Goal: Task Accomplishment & Management: Use online tool/utility

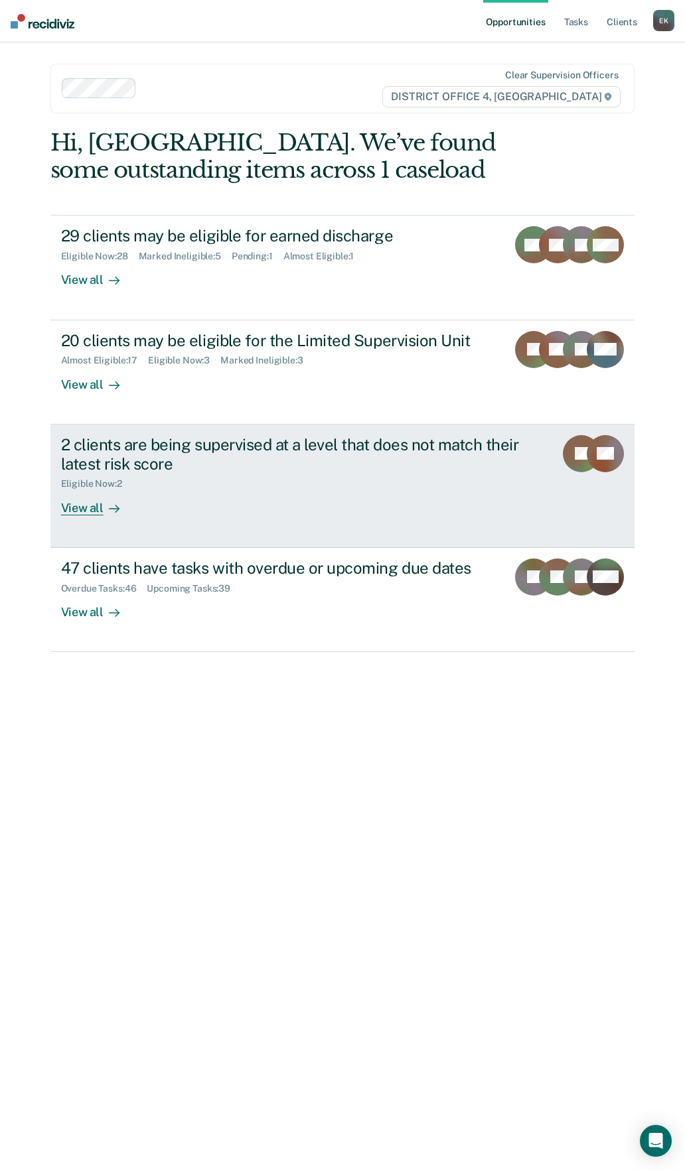
click at [92, 520] on link "2 clients are being supervised at a level that does not match their latest risk…" at bounding box center [342, 485] width 584 height 123
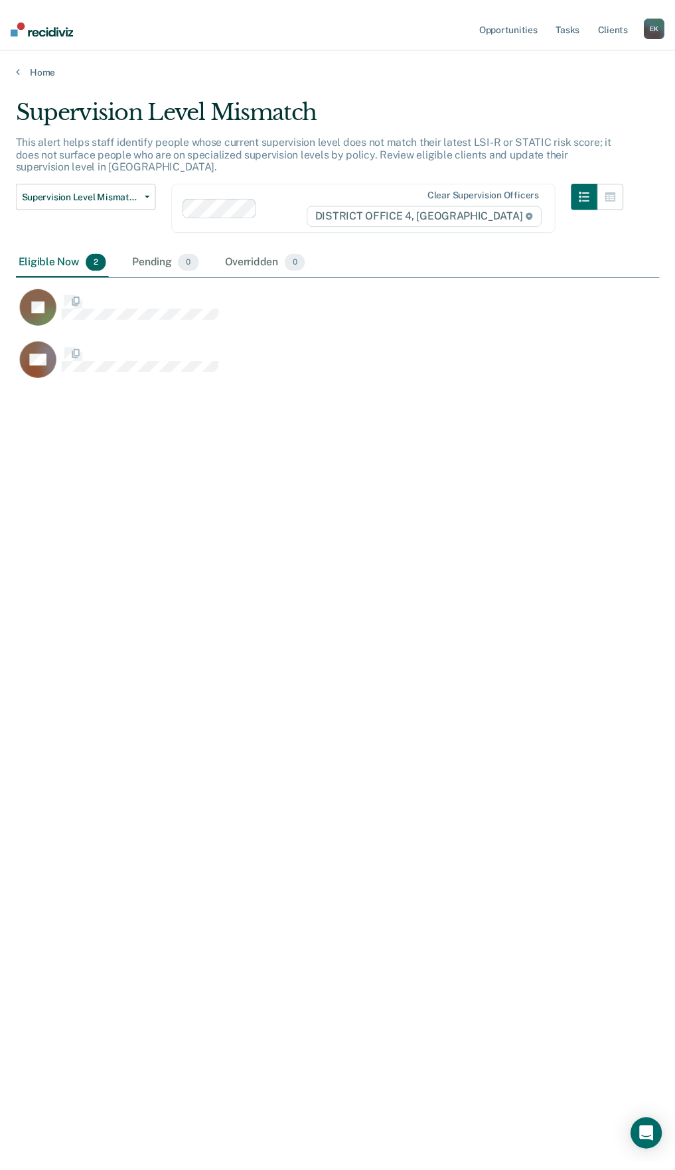
scroll to position [969, 643]
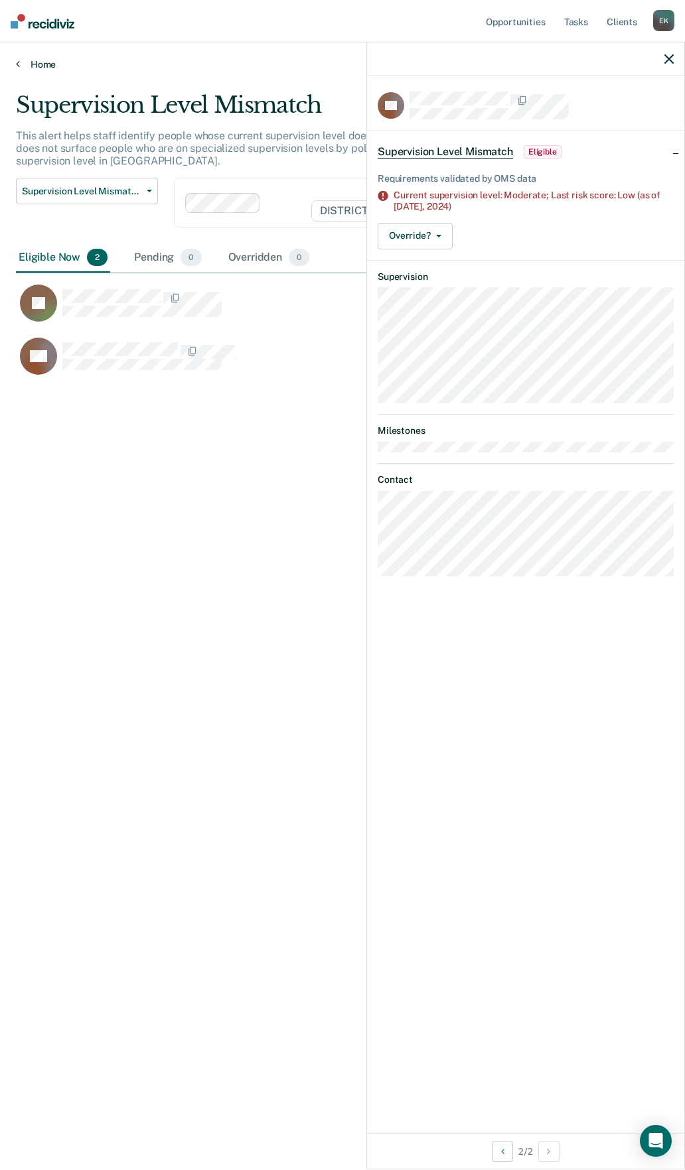
click at [30, 66] on link "Home" at bounding box center [342, 64] width 653 height 12
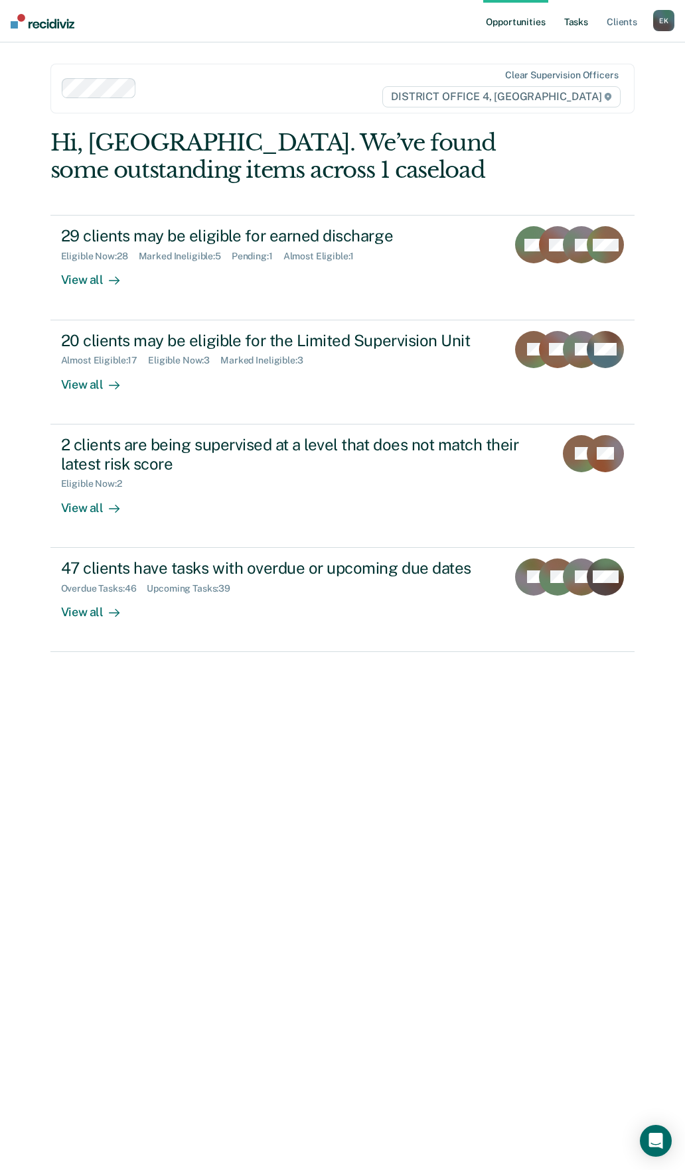
click at [586, 27] on link "Tasks" at bounding box center [575, 21] width 29 height 42
